Goal: Check status: Check status

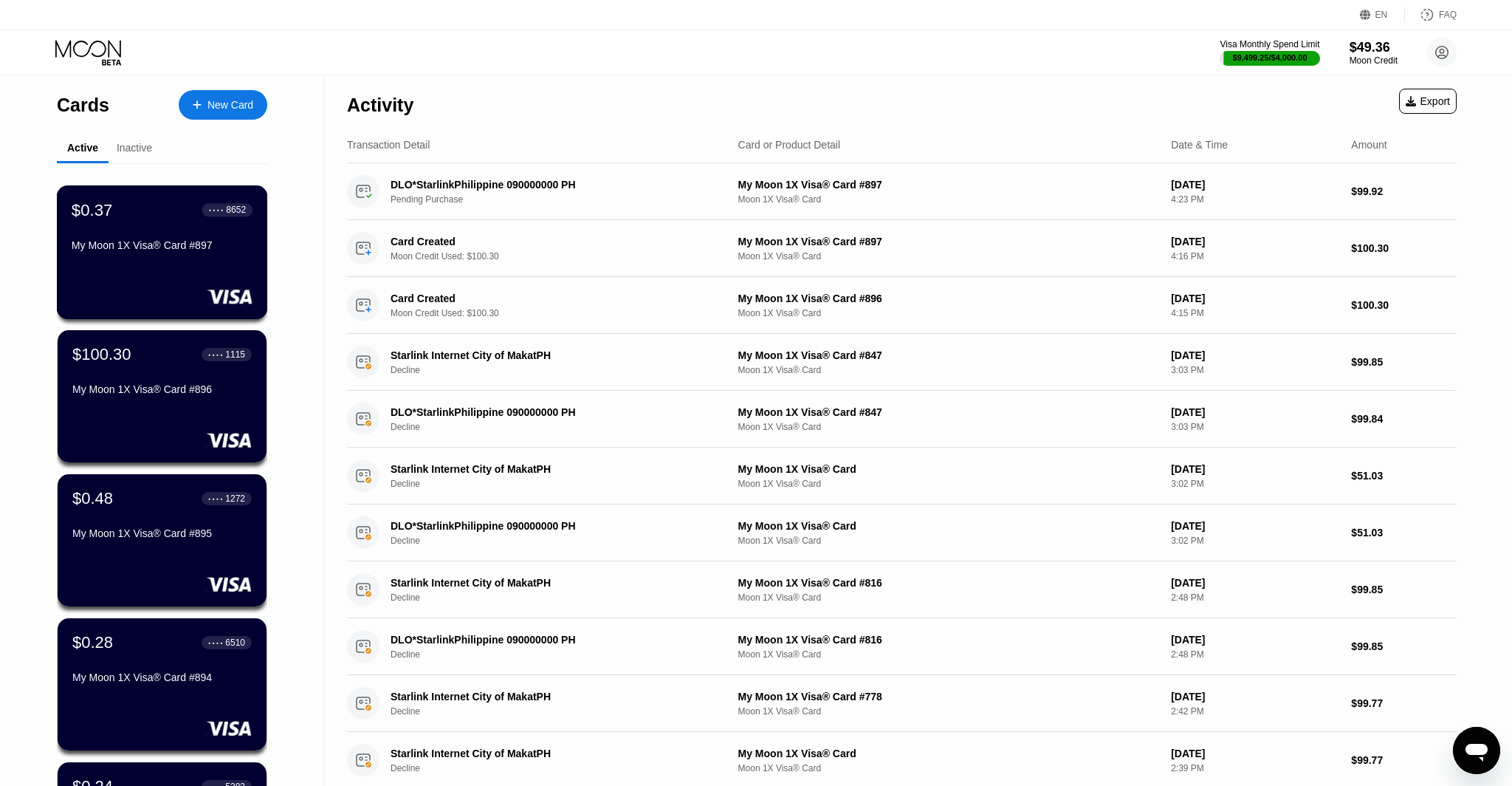
click at [173, 274] on div "$0.37 ● ● ● ● 8652 My Moon 1X Visa® Card #897" at bounding box center [162, 252] width 211 height 133
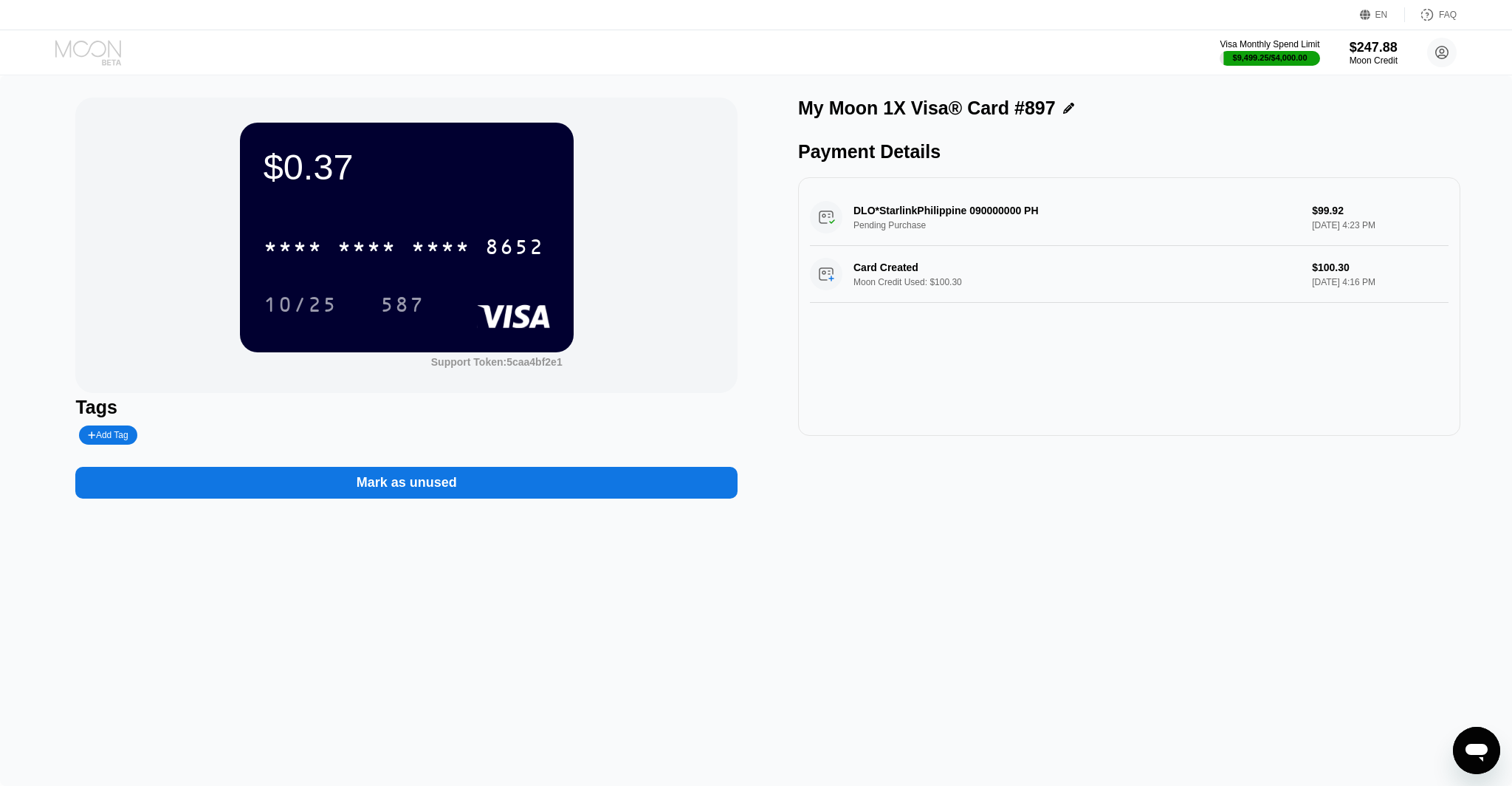
click at [104, 40] on icon at bounding box center [89, 52] width 68 height 26
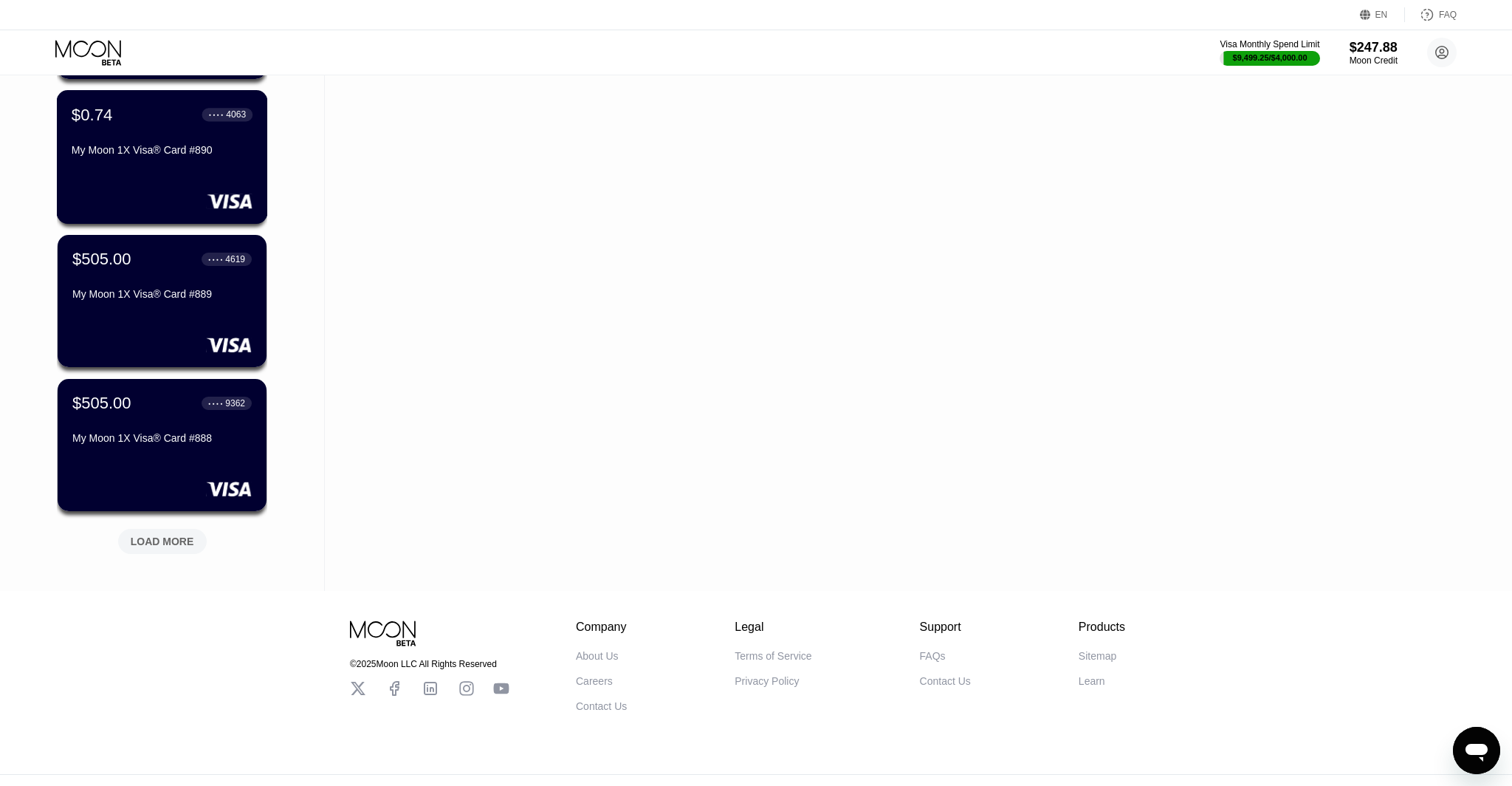
scroll to position [1126, 0]
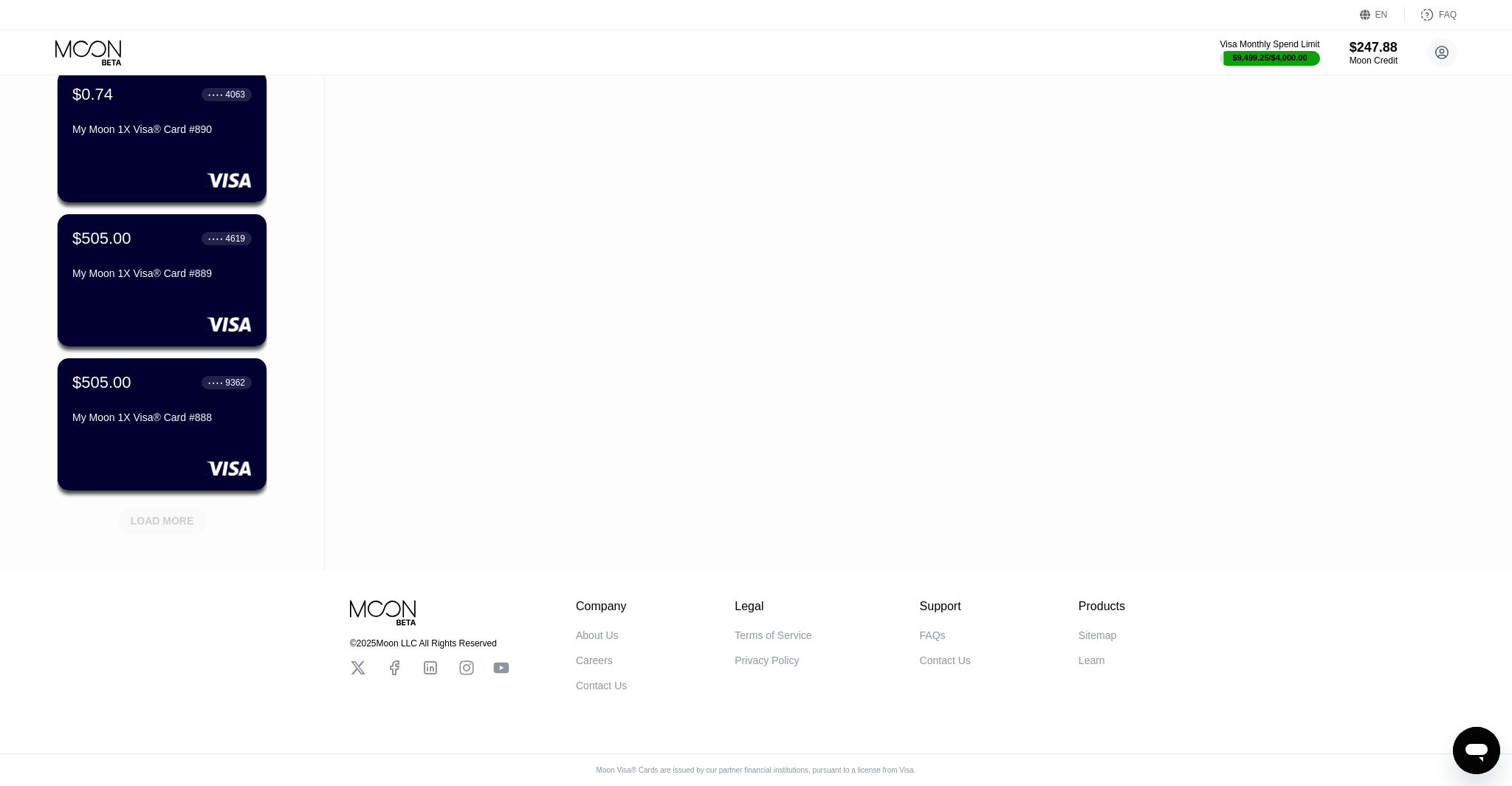
click at [174, 520] on div "LOAD MORE" at bounding box center [162, 521] width 63 height 13
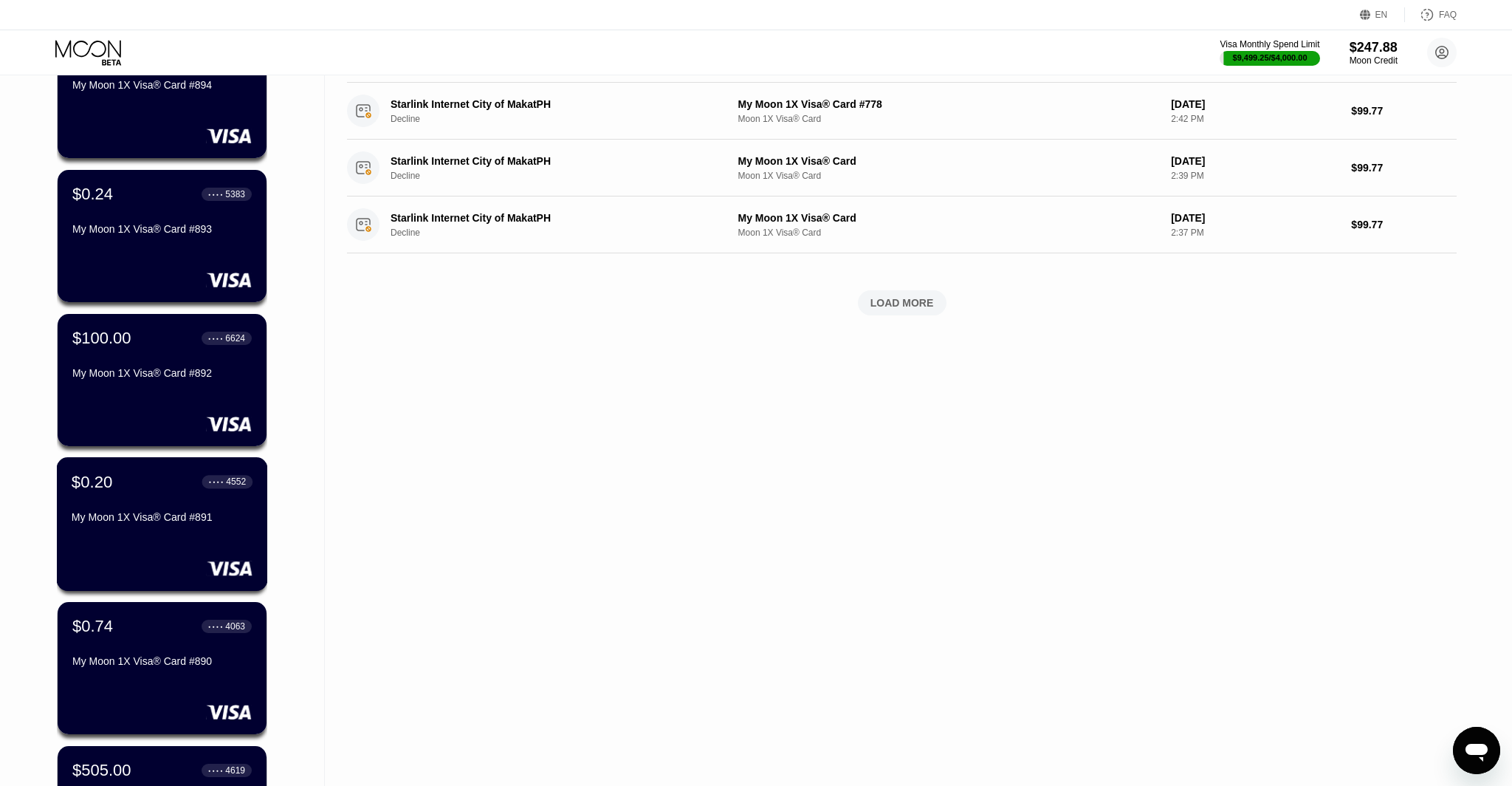
scroll to position [584, 0]
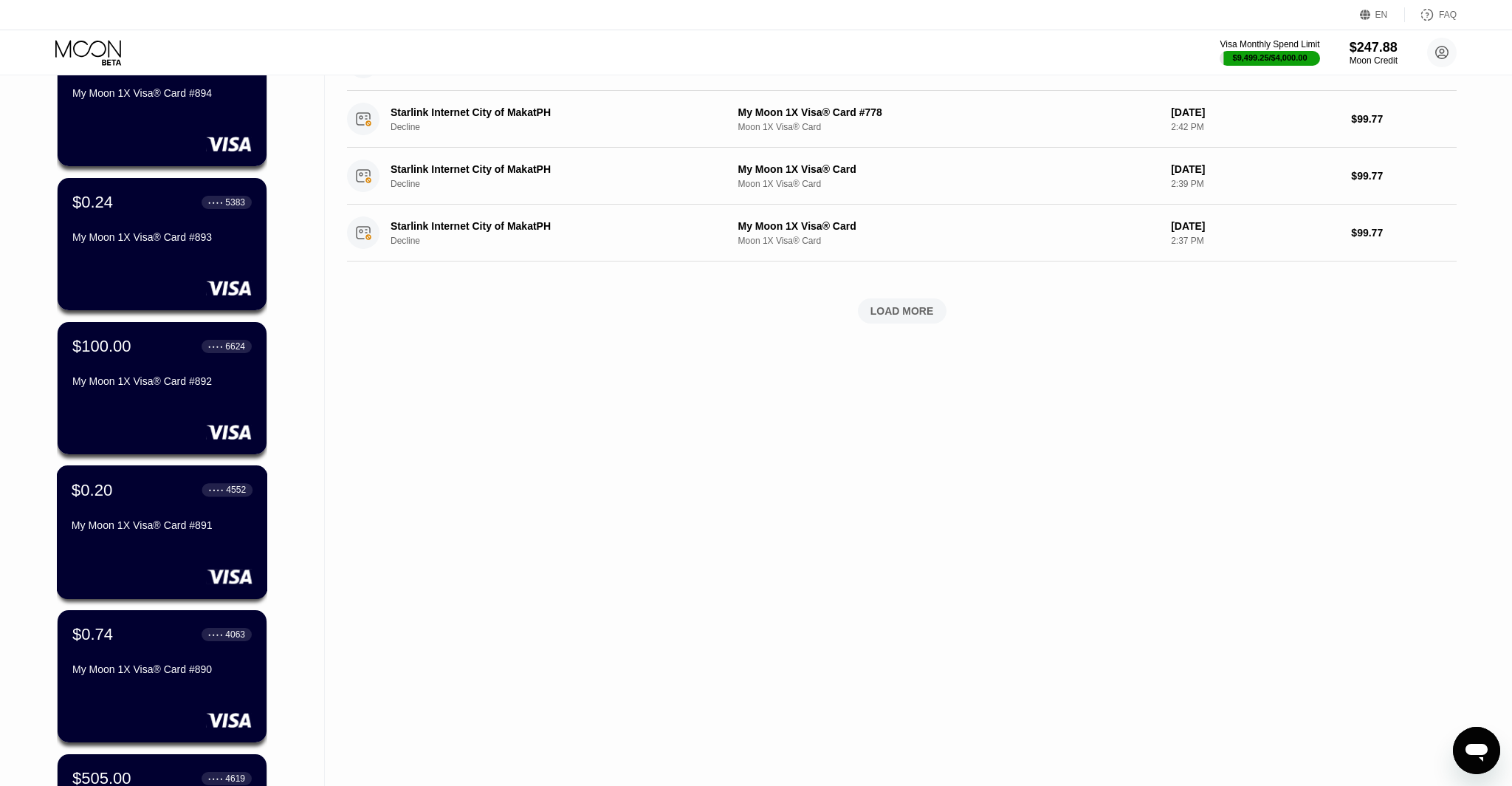
click at [182, 497] on div "$0.20 ● ● ● ● 4552" at bounding box center [162, 489] width 181 height 19
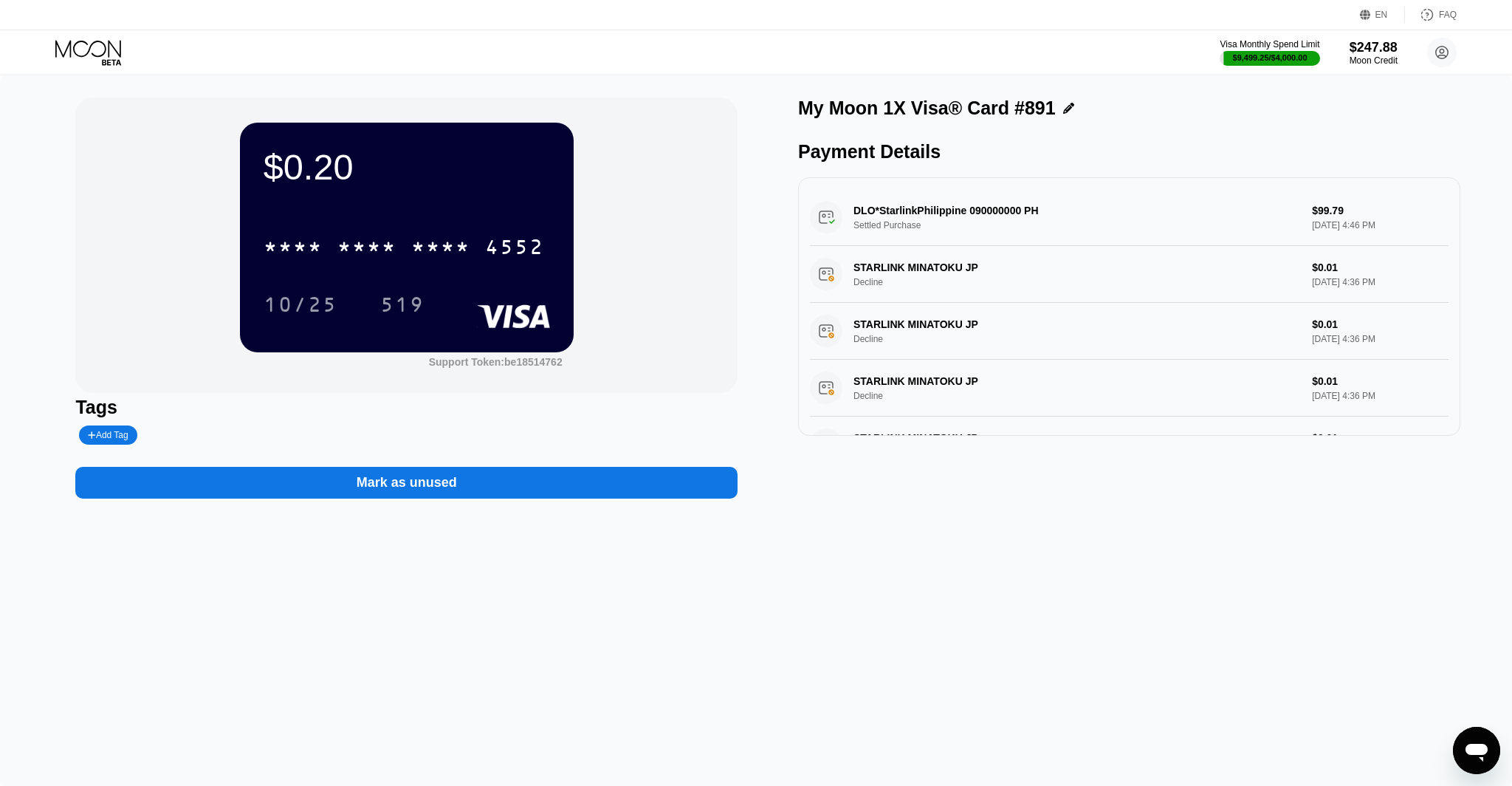
click at [83, 56] on icon at bounding box center [89, 52] width 68 height 26
